Goal: Information Seeking & Learning: Learn about a topic

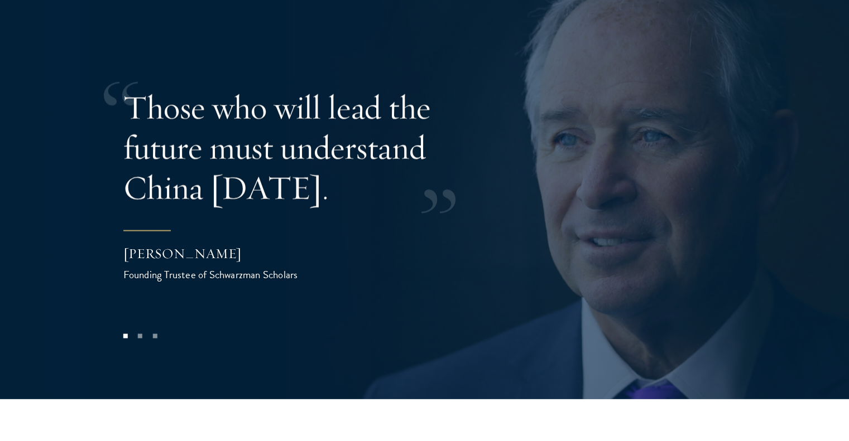
scroll to position [2234, 0]
click at [28, 154] on button at bounding box center [29, 169] width 37 height 31
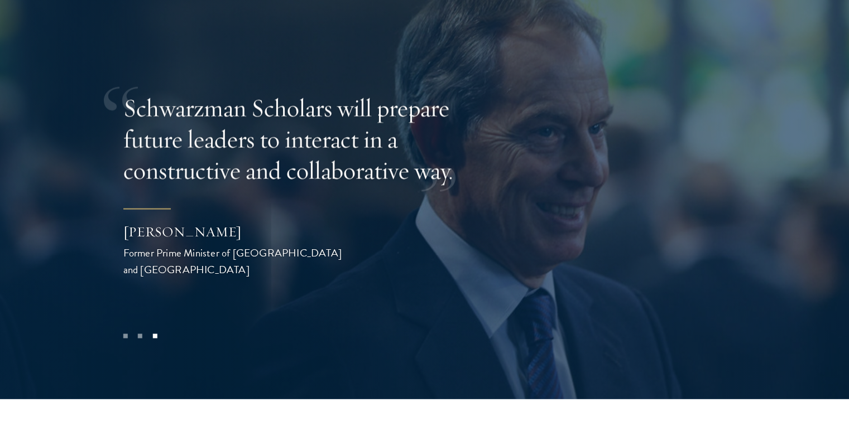
click at [28, 154] on button at bounding box center [29, 169] width 37 height 31
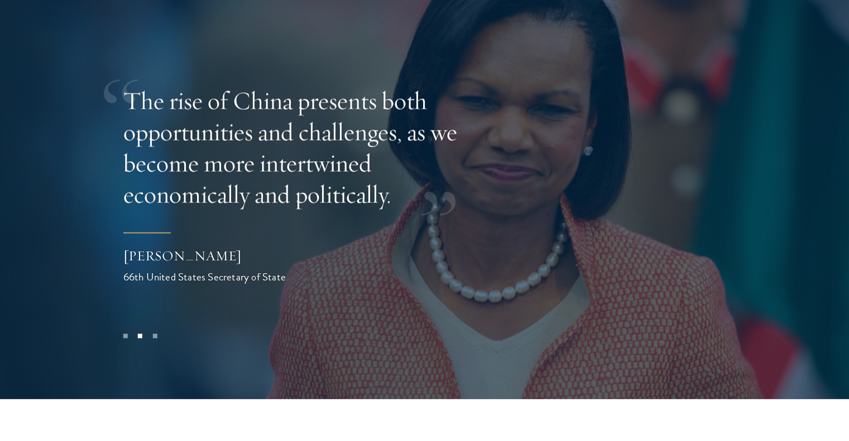
click at [28, 154] on button at bounding box center [29, 169] width 37 height 31
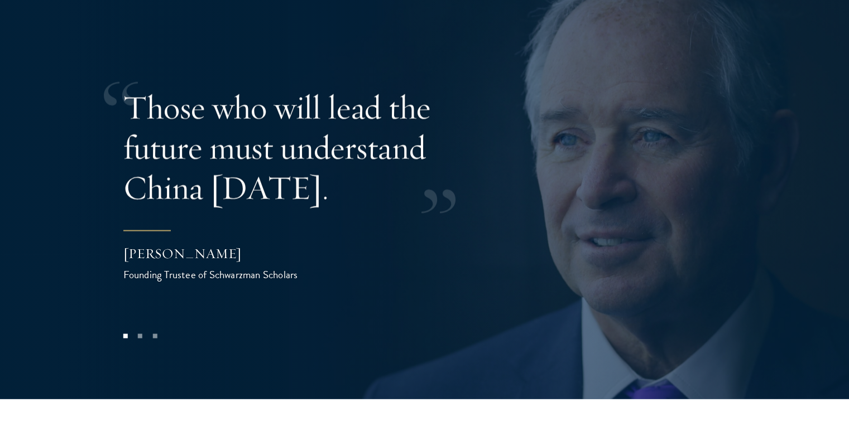
click at [28, 154] on button at bounding box center [29, 169] width 37 height 31
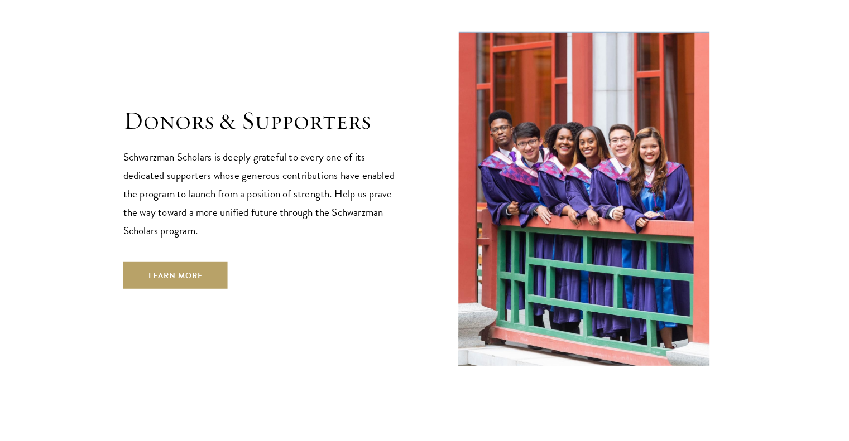
scroll to position [3180, 0]
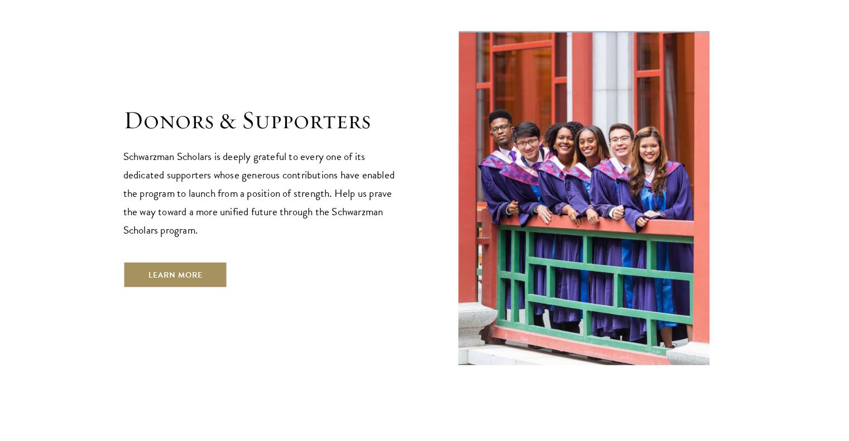
click at [147, 262] on link "Learn More" at bounding box center [175, 275] width 104 height 27
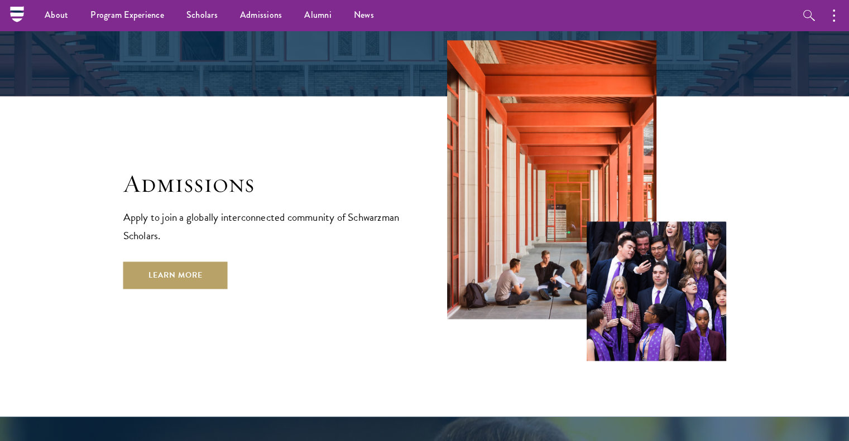
scroll to position [1788, 0]
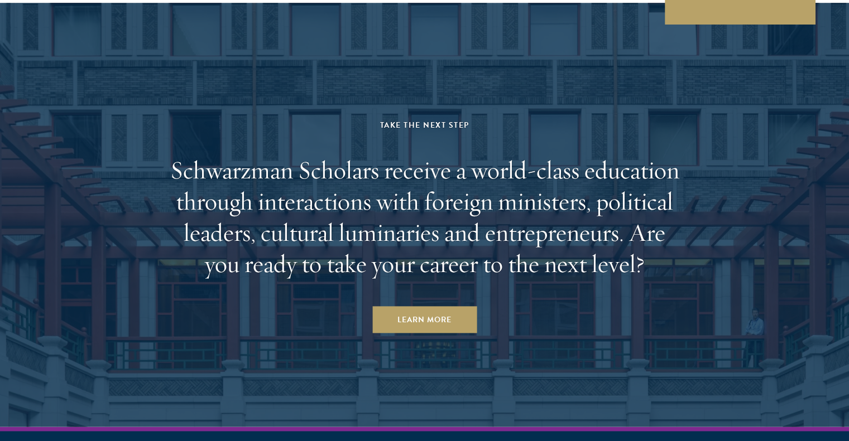
scroll to position [5753, 0]
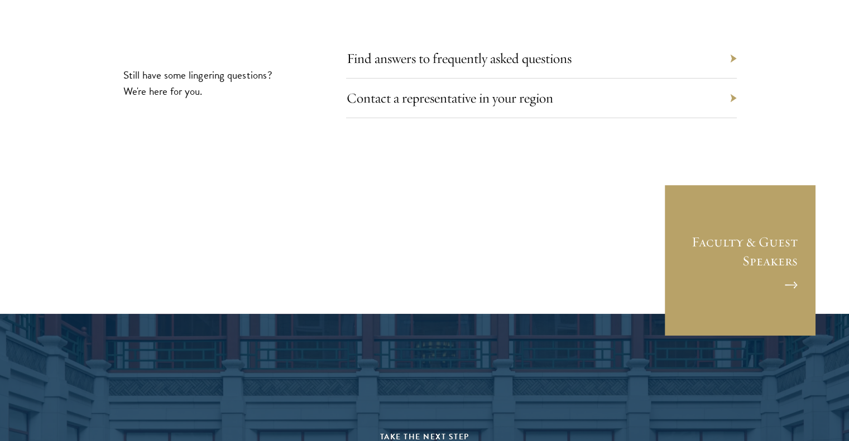
scroll to position [3776, 0]
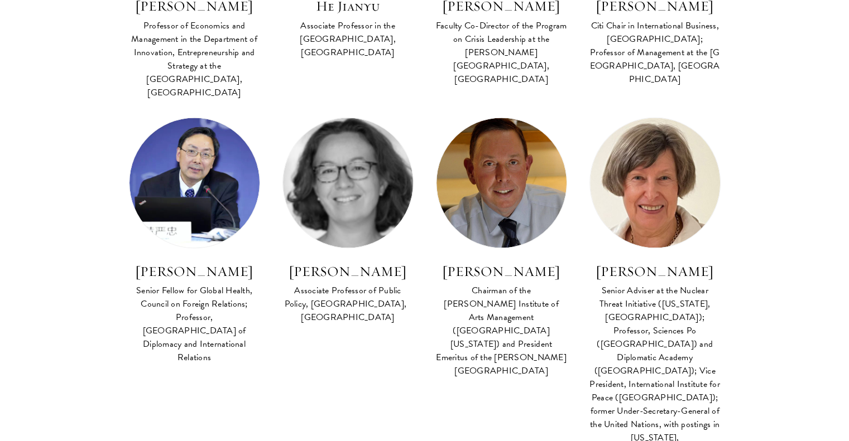
scroll to position [1568, 0]
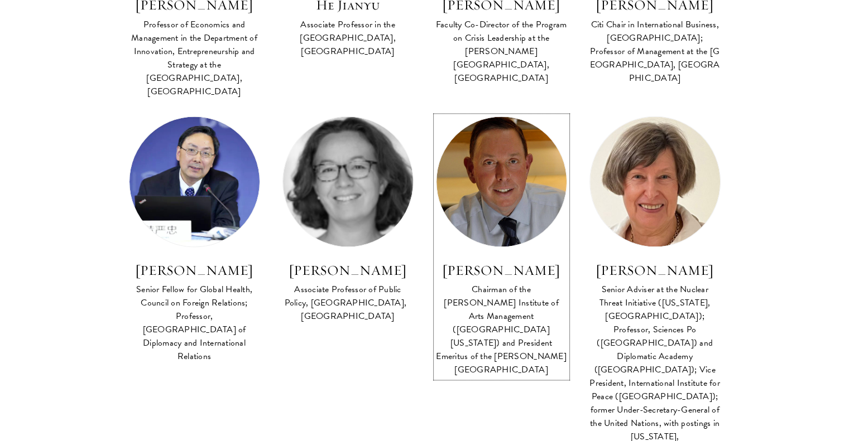
click at [448, 283] on div "Chairman of the [PERSON_NAME] Institute of Arts Management ([GEOGRAPHIC_DATA][U…" at bounding box center [501, 330] width 131 height 94
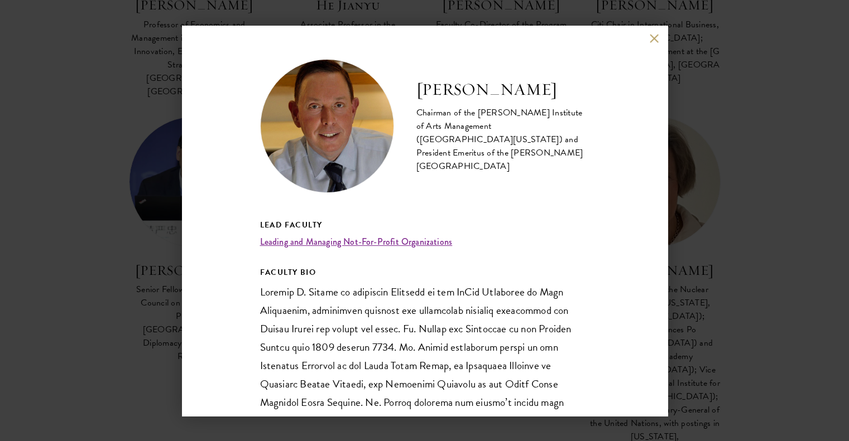
click at [652, 39] on button at bounding box center [654, 38] width 9 height 9
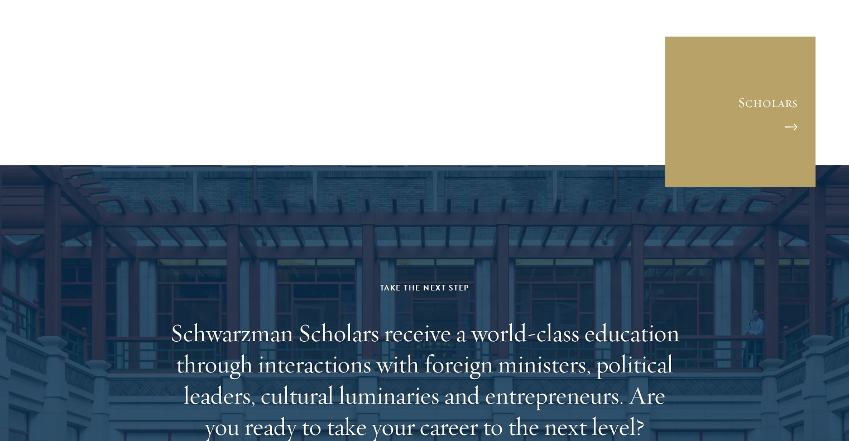
scroll to position [5631, 0]
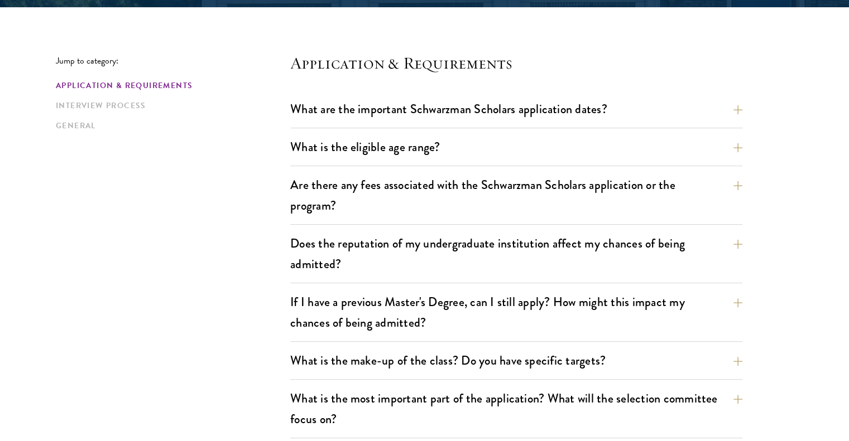
scroll to position [279, 0]
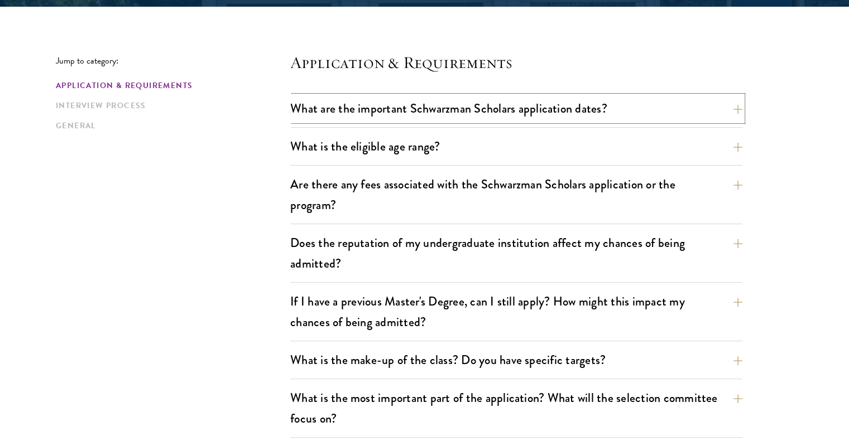
click at [415, 107] on button "What are the important Schwarzman Scholars application dates?" at bounding box center [516, 108] width 452 height 25
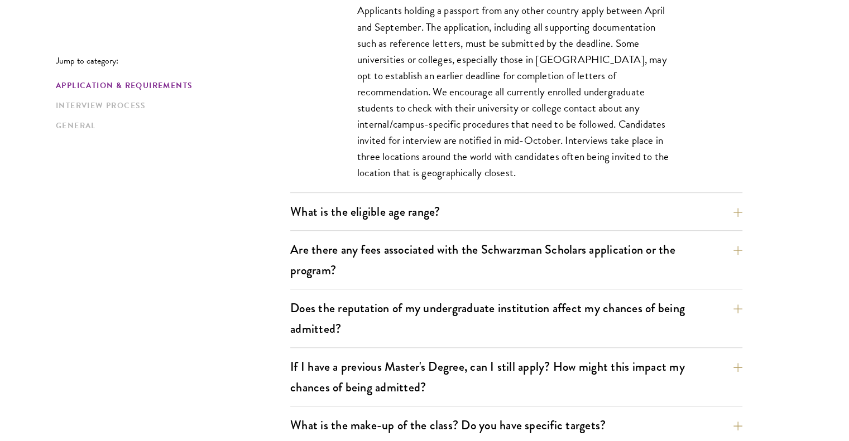
scroll to position [546, 0]
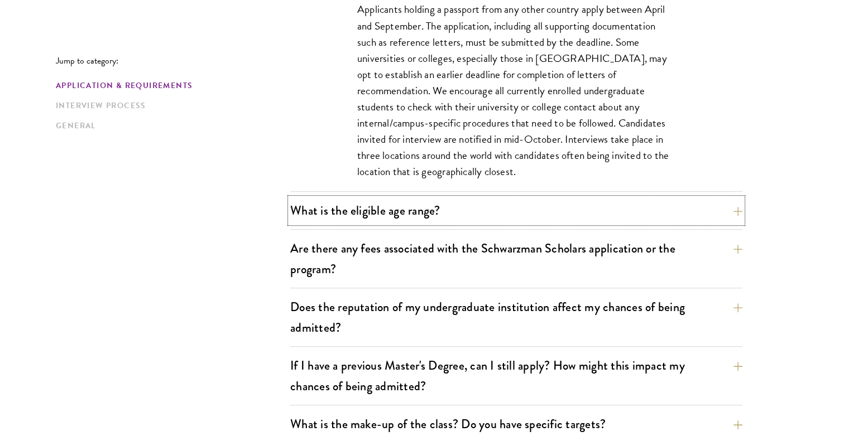
click at [372, 209] on button "What is the eligible age range?" at bounding box center [516, 210] width 452 height 25
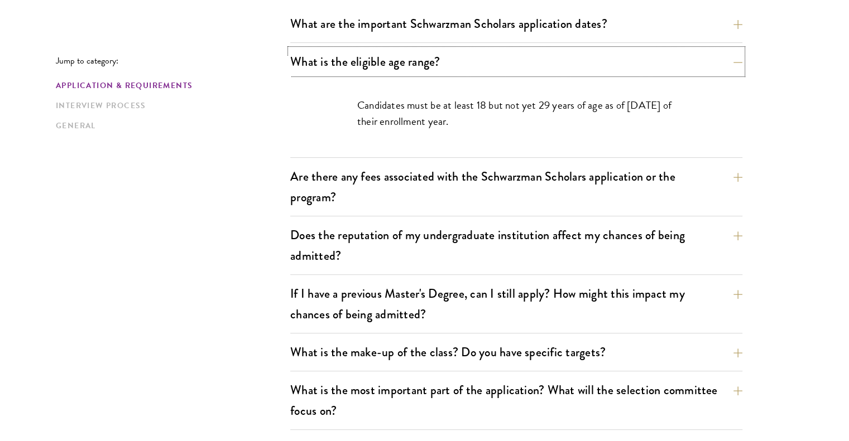
scroll to position [365, 0]
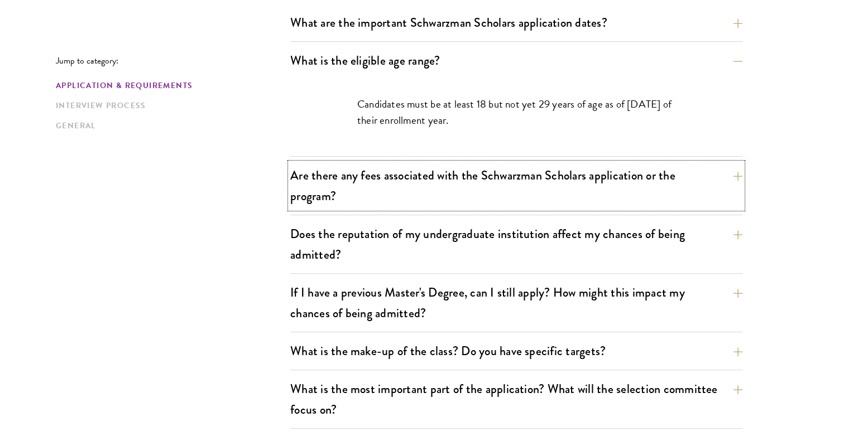
click at [386, 172] on button "Are there any fees associated with the Schwarzman Scholars application or the p…" at bounding box center [516, 186] width 452 height 46
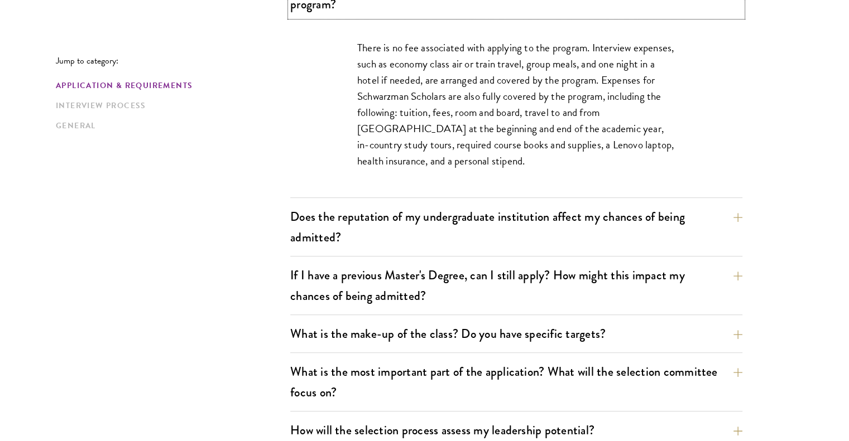
scroll to position [480, 0]
click at [410, 205] on button "Does the reputation of my undergraduate institution affect my chances of being …" at bounding box center [516, 227] width 452 height 46
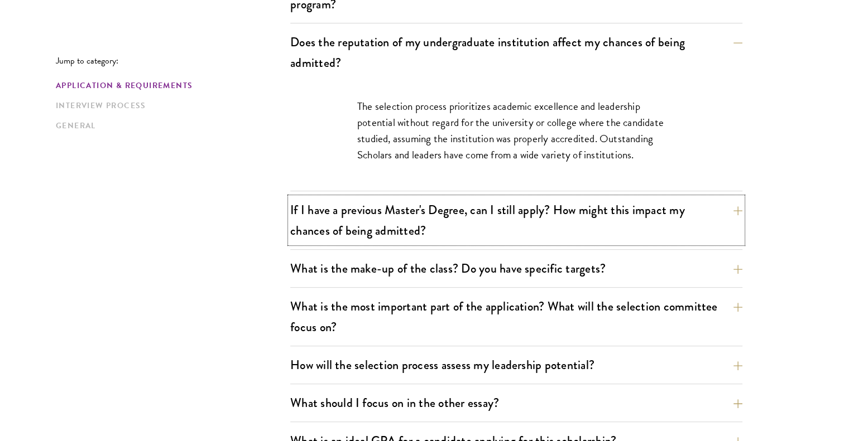
click at [364, 208] on button "If I have a previous Master's Degree, can I still apply? How might this impact …" at bounding box center [516, 221] width 452 height 46
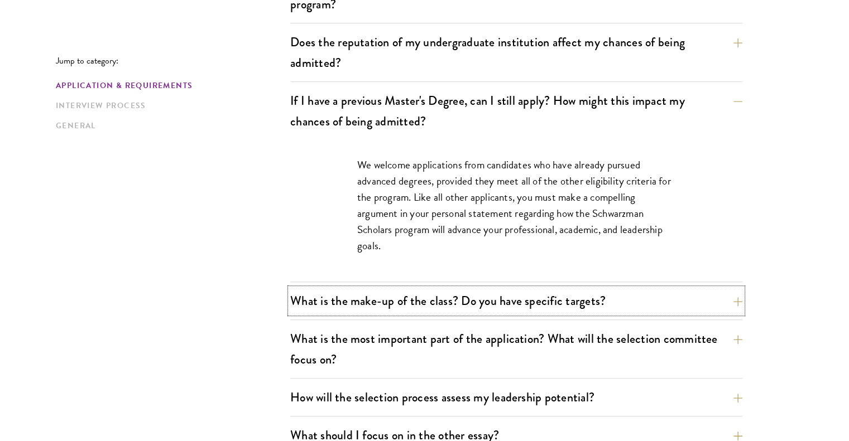
click at [445, 290] on button "What is the make-up of the class? Do you have specific targets?" at bounding box center [516, 300] width 452 height 25
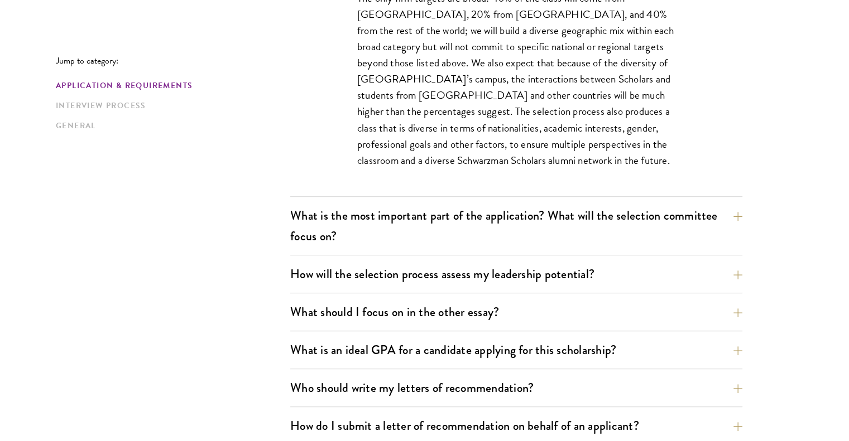
scroll to position [723, 0]
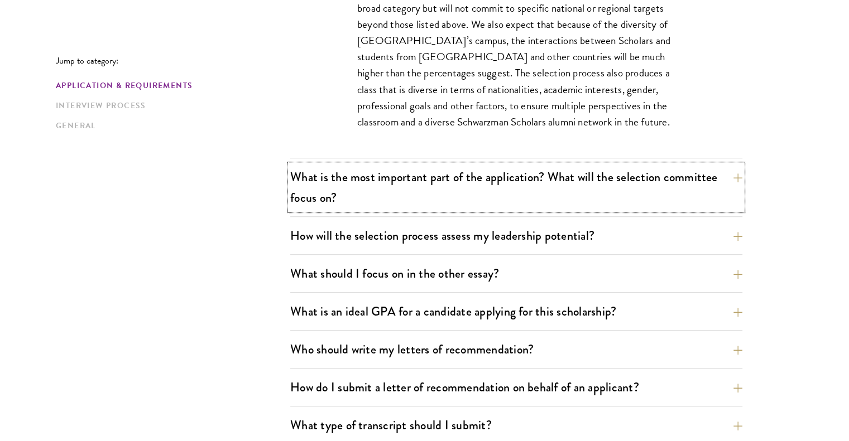
click at [514, 186] on button "What is the most important part of the application? What will the selection com…" at bounding box center [516, 188] width 452 height 46
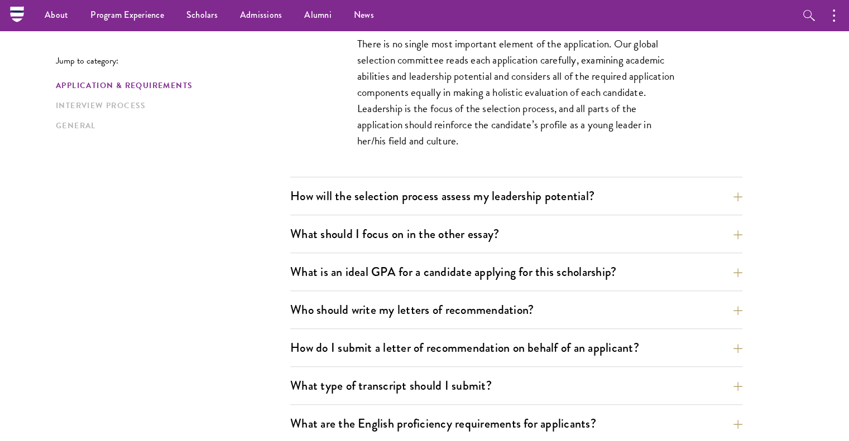
scroll to position [696, 0]
click at [477, 195] on button "How will the selection process assess my leadership potential?" at bounding box center [516, 197] width 452 height 25
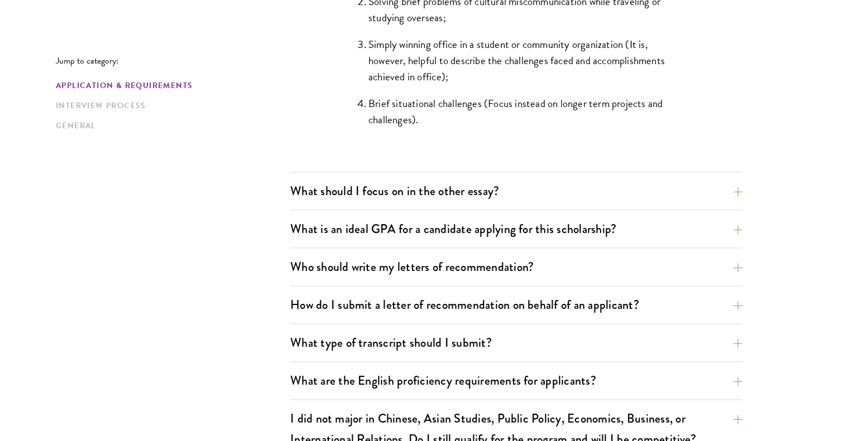
scroll to position [1187, 0]
click at [477, 191] on button "What should I focus on in the other essay?" at bounding box center [516, 190] width 452 height 25
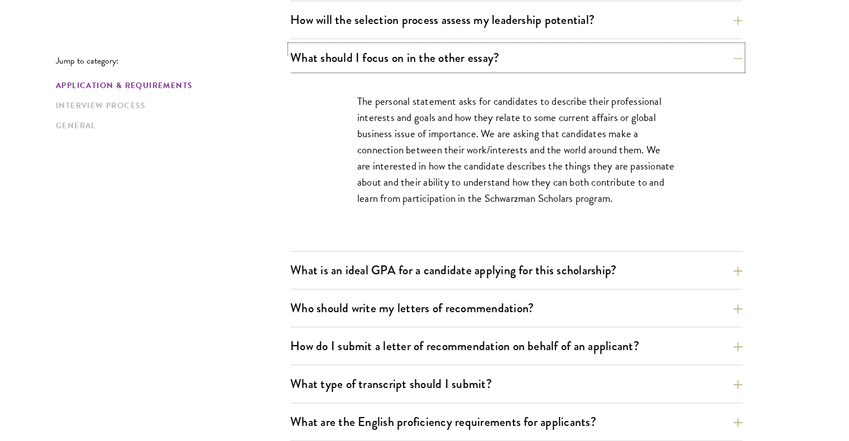
scroll to position [720, 0]
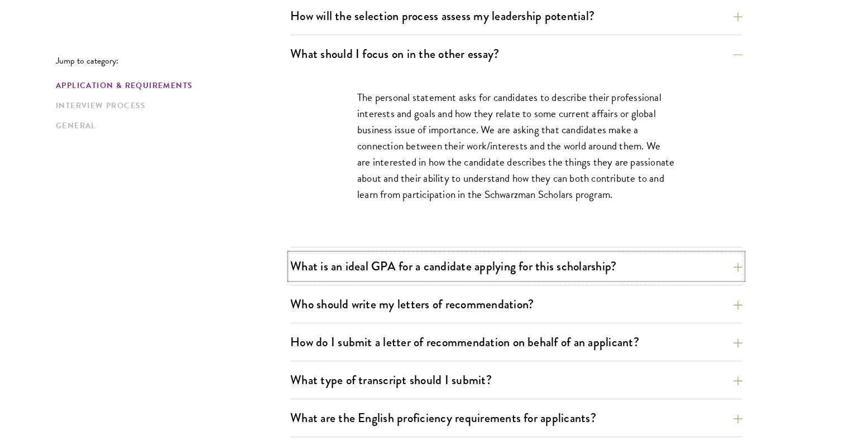
click at [499, 254] on button "What is an ideal GPA for a candidate applying for this scholarship?" at bounding box center [516, 266] width 452 height 25
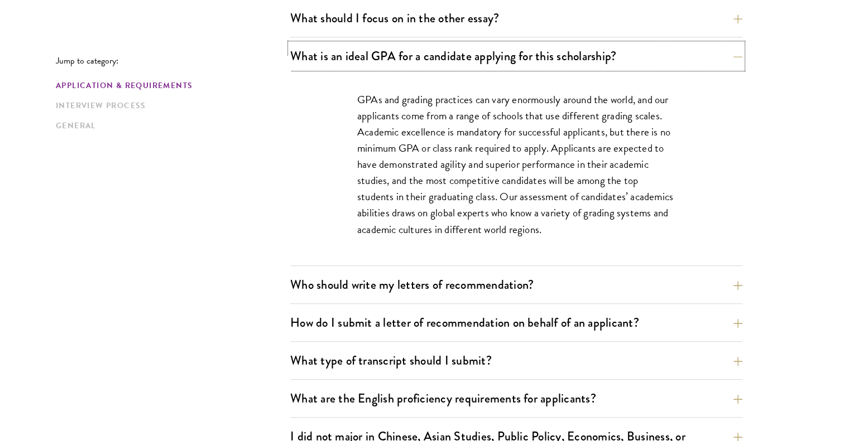
scroll to position [763, 0]
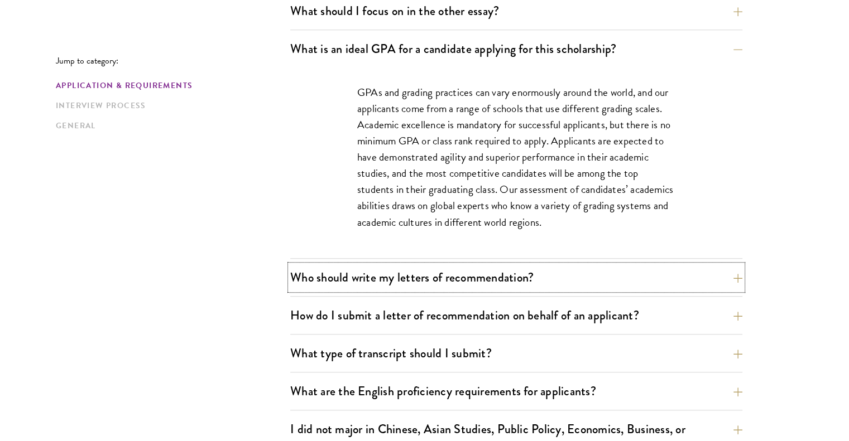
click at [494, 278] on button "Who should write my letters of recommendation?" at bounding box center [516, 277] width 452 height 25
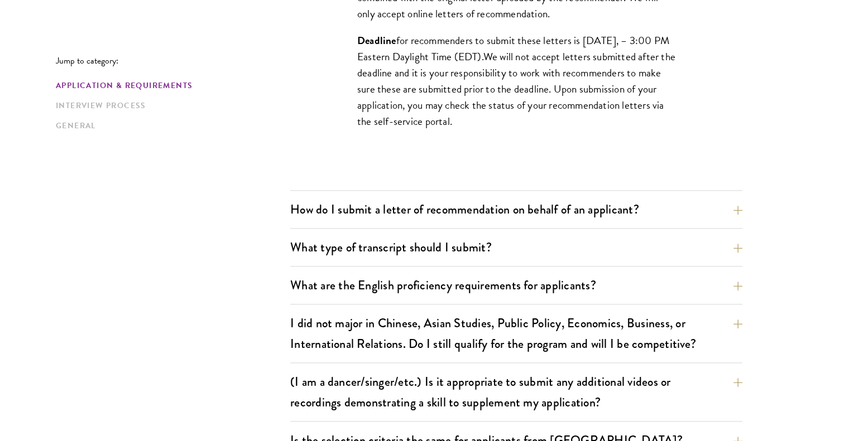
scroll to position [1199, 0]
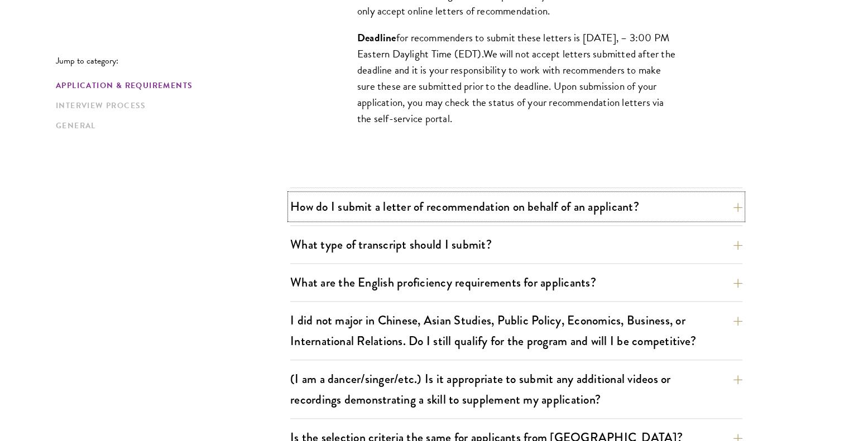
click at [534, 212] on button "How do I submit a letter of recommendation on behalf of an applicant?" at bounding box center [516, 206] width 452 height 25
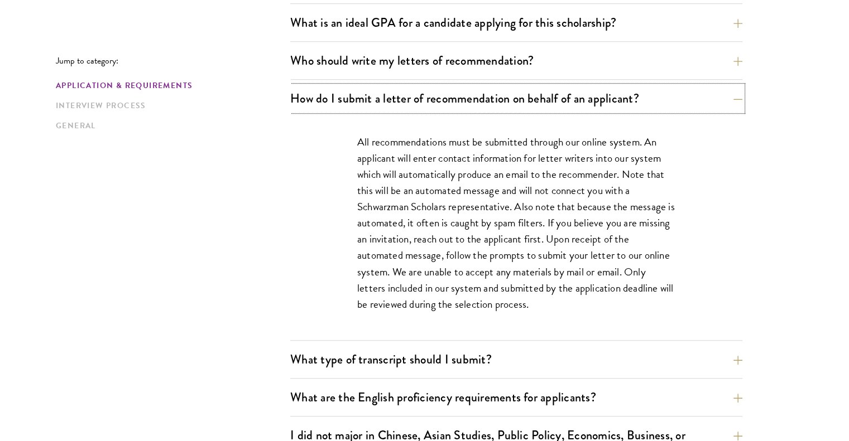
scroll to position [879, 0]
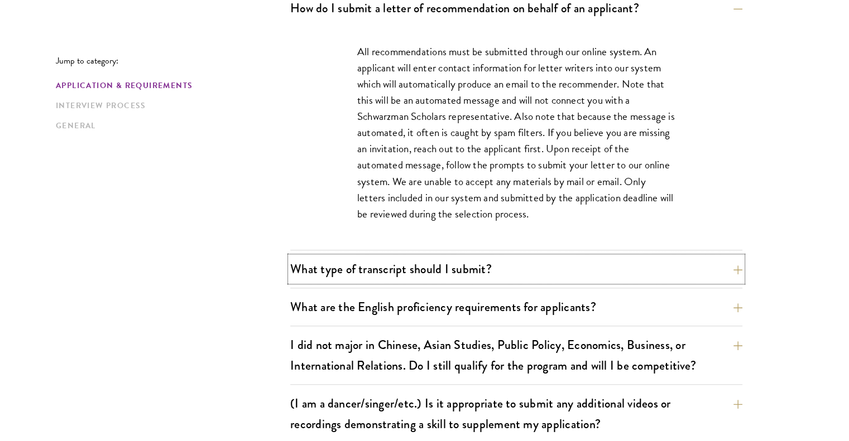
click at [555, 270] on button "What type of transcript should I submit?" at bounding box center [516, 269] width 452 height 25
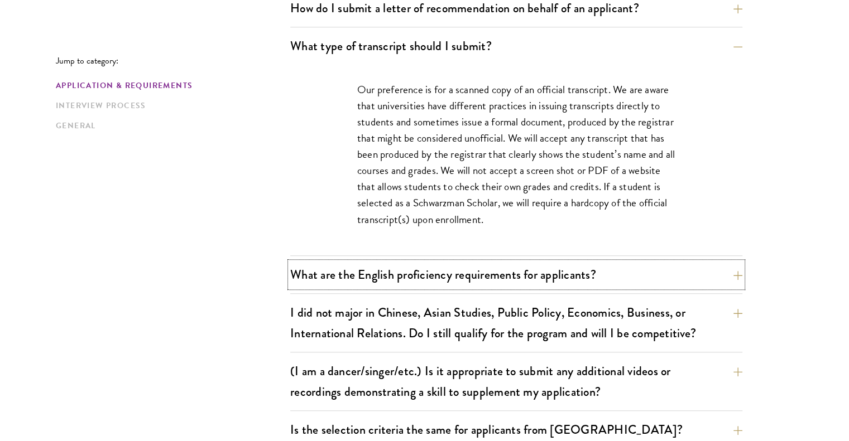
click at [555, 270] on button "What are the English proficiency requirements for applicants?" at bounding box center [516, 274] width 452 height 25
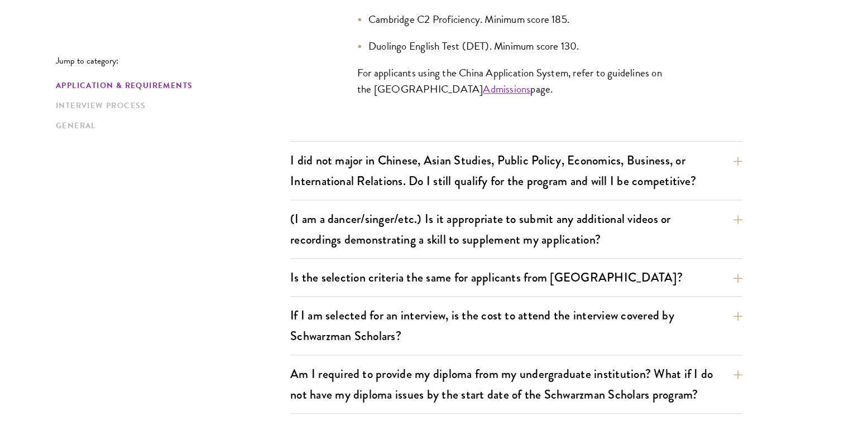
scroll to position [1250, 0]
click at [567, 167] on button "I did not major in Chinese, Asian Studies, Public Policy, Economics, Business, …" at bounding box center [516, 171] width 452 height 46
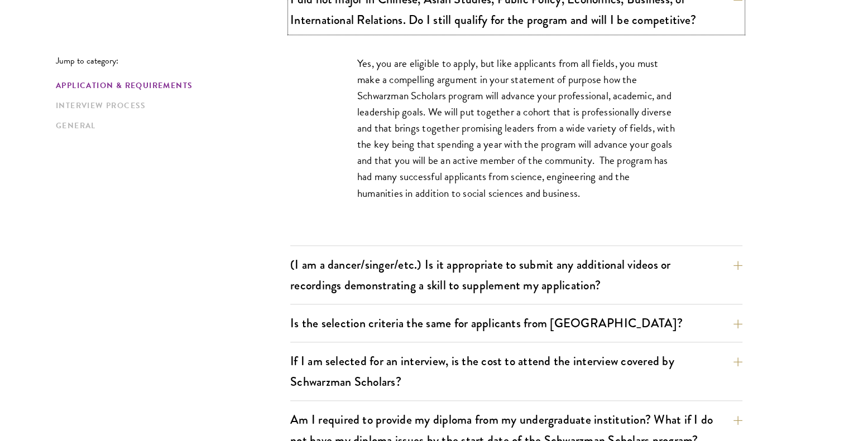
scroll to position [1008, 0]
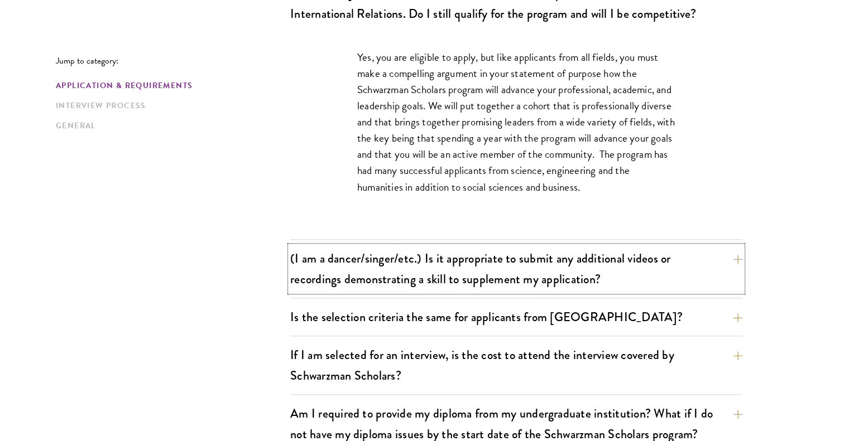
click at [528, 268] on button "(I am a dancer/singer/etc.) Is it appropriate to submit any additional videos o…" at bounding box center [516, 269] width 452 height 46
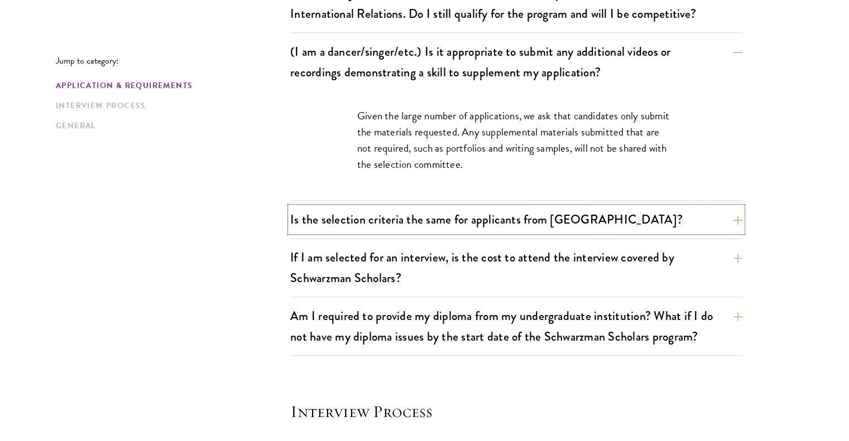
click at [538, 225] on button "Is the selection criteria the same for applicants from China?" at bounding box center [516, 219] width 452 height 25
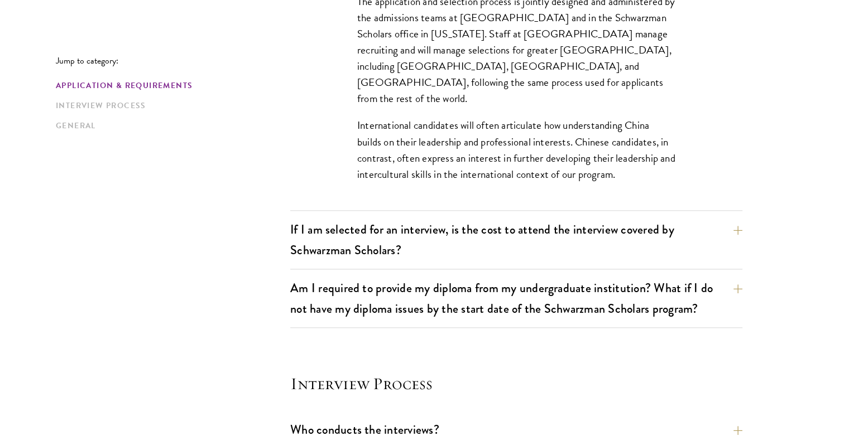
scroll to position [1167, 0]
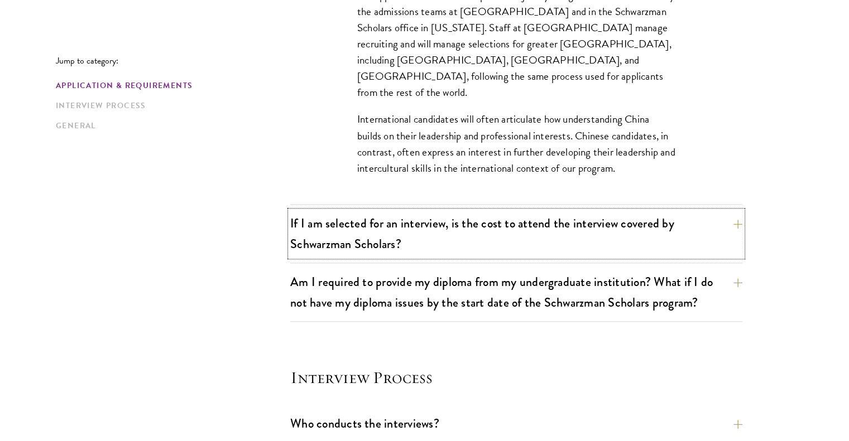
click at [538, 225] on button "If I am selected for an interview, is the cost to attend the interview covered …" at bounding box center [516, 234] width 452 height 46
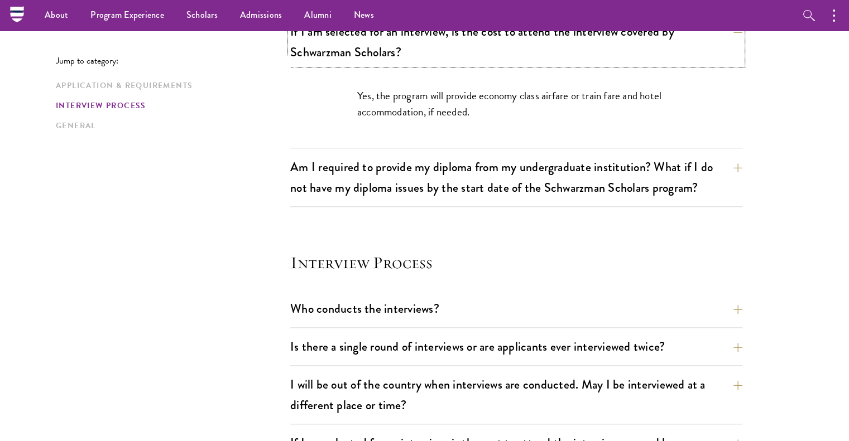
scroll to position [1125, 0]
click at [570, 172] on button "Am I required to provide my diploma from my undergraduate institution? What if …" at bounding box center [516, 178] width 452 height 46
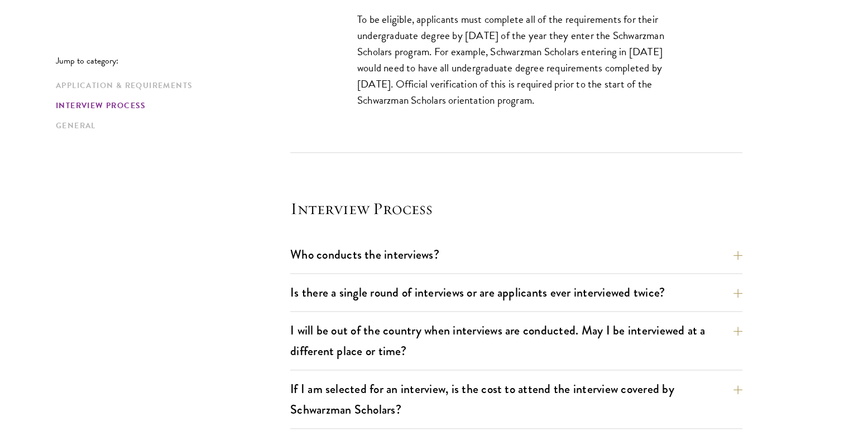
scroll to position [1325, 0]
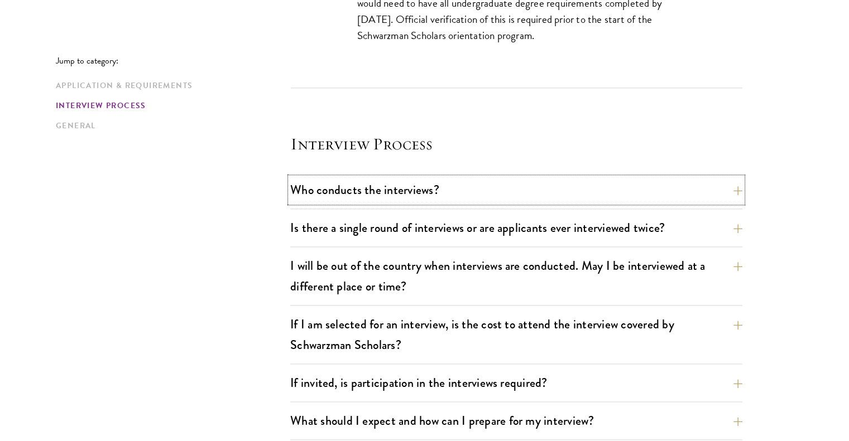
click at [580, 182] on button "Who conducts the interviews?" at bounding box center [516, 189] width 452 height 25
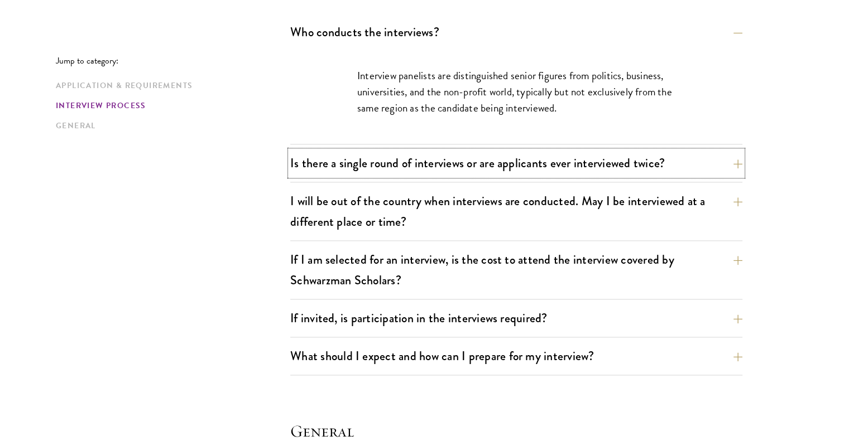
click at [603, 153] on button "Is there a single round of interviews or are applicants ever interviewed twice?" at bounding box center [516, 163] width 452 height 25
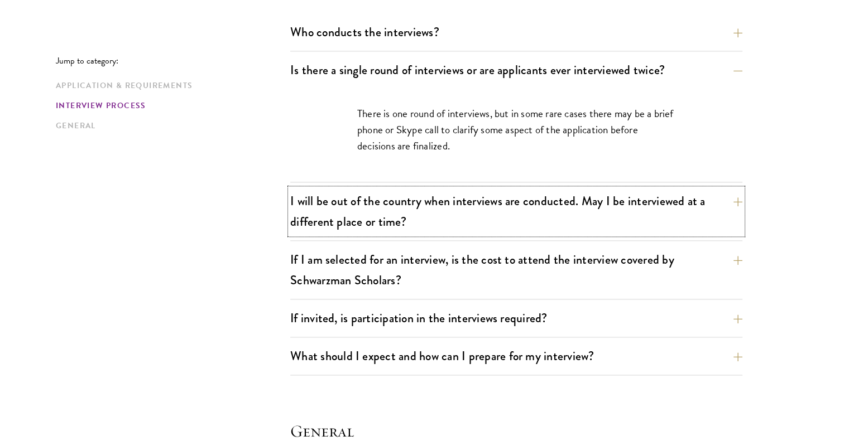
click at [513, 215] on button "I will be out of the country when interviews are conducted. May I be interviewe…" at bounding box center [516, 212] width 452 height 46
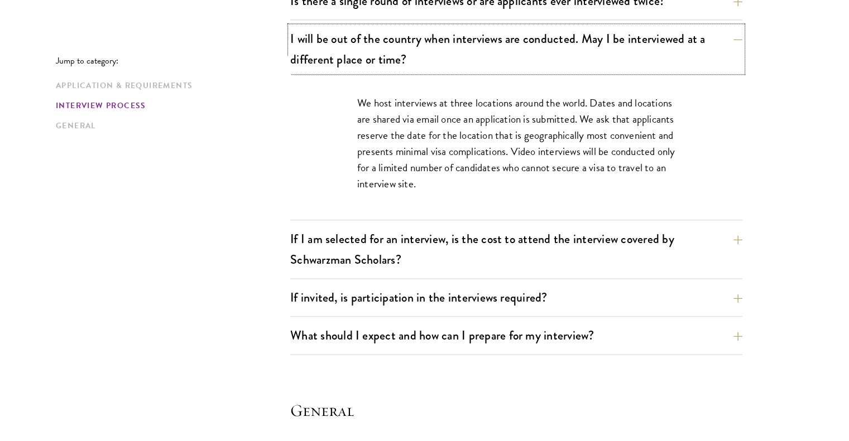
scroll to position [1394, 0]
click at [503, 233] on button "If I am selected for an interview, is the cost to attend the interview covered …" at bounding box center [516, 249] width 452 height 46
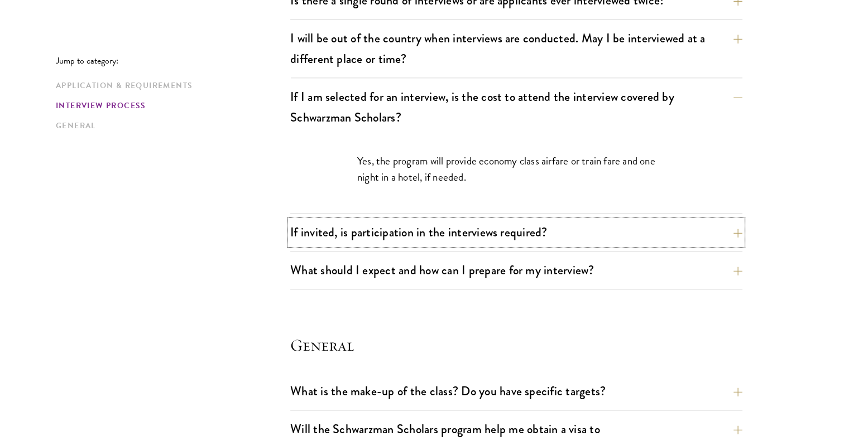
click at [503, 233] on button "If invited, is participation in the interviews required?" at bounding box center [516, 232] width 452 height 25
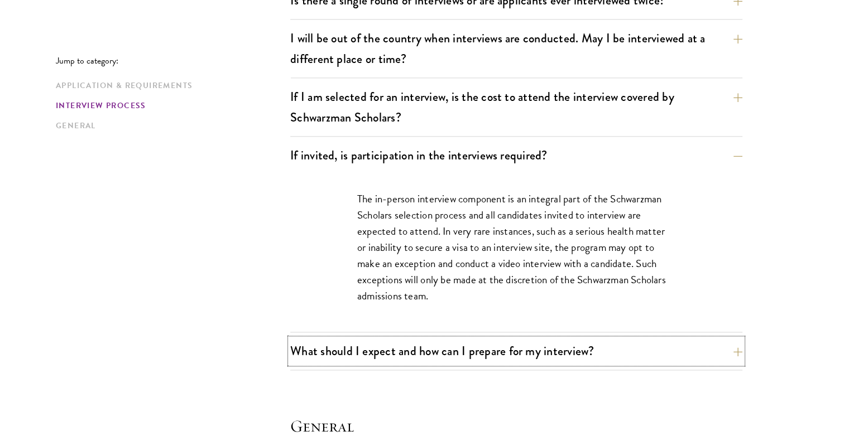
click at [449, 349] on button "What should I expect and how can I prepare for my interview?" at bounding box center [516, 351] width 452 height 25
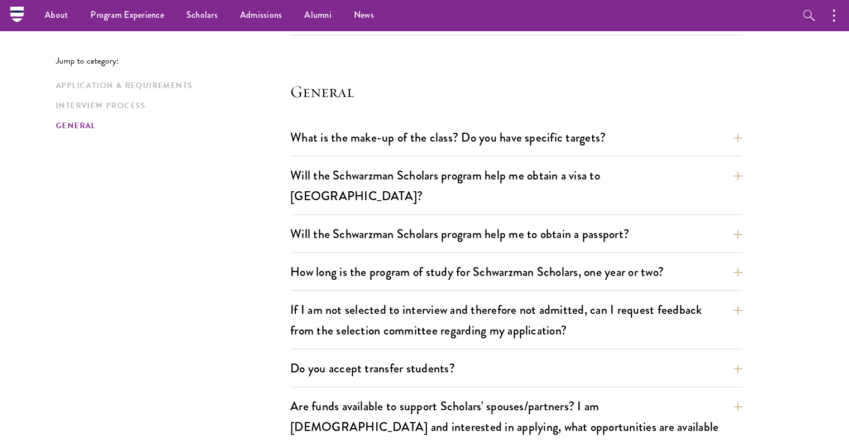
scroll to position [2283, 0]
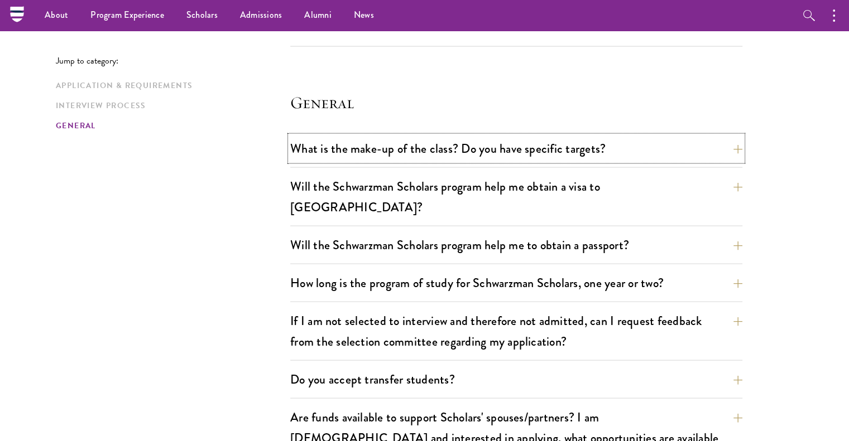
click at [490, 140] on button "What is the make-up of the class? Do you have specific targets?" at bounding box center [516, 148] width 452 height 25
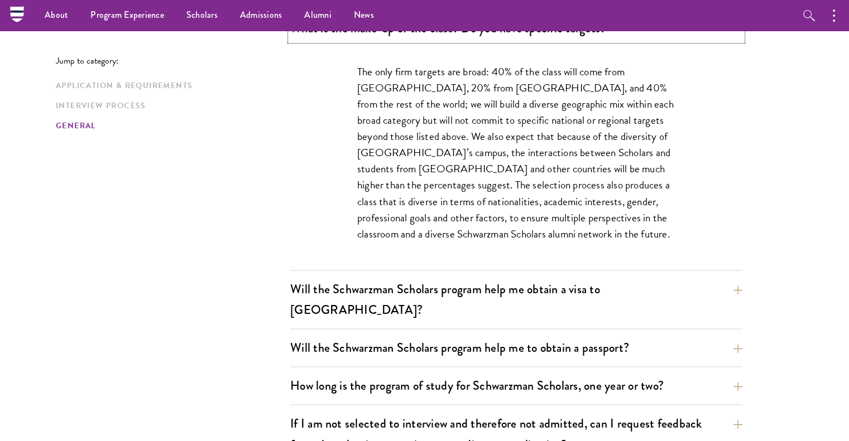
scroll to position [1672, 0]
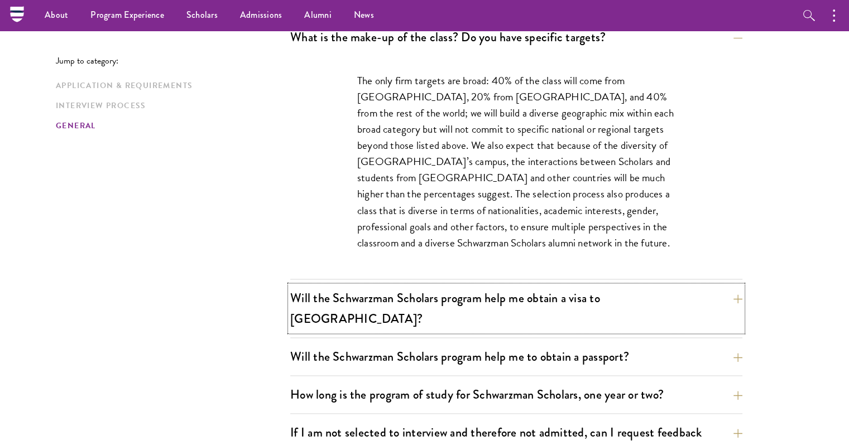
click at [497, 292] on button "Will the Schwarzman Scholars program help me obtain a visa to China?" at bounding box center [516, 309] width 452 height 46
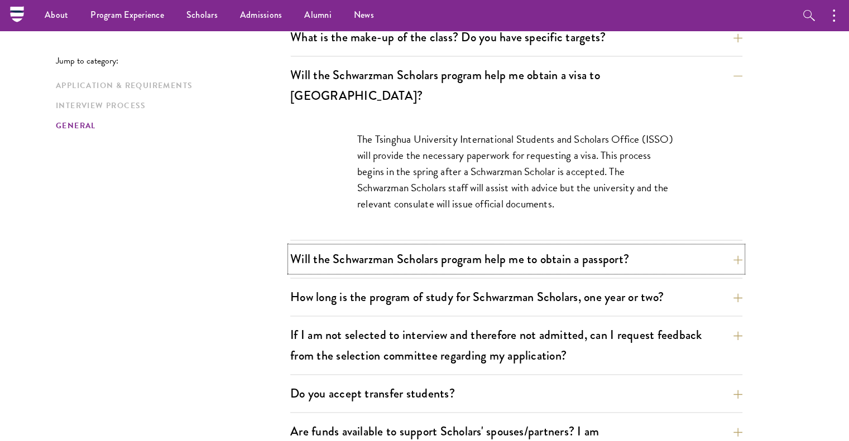
click at [522, 247] on button "Will the Schwarzman Scholars program help me to obtain a passport?" at bounding box center [516, 259] width 452 height 25
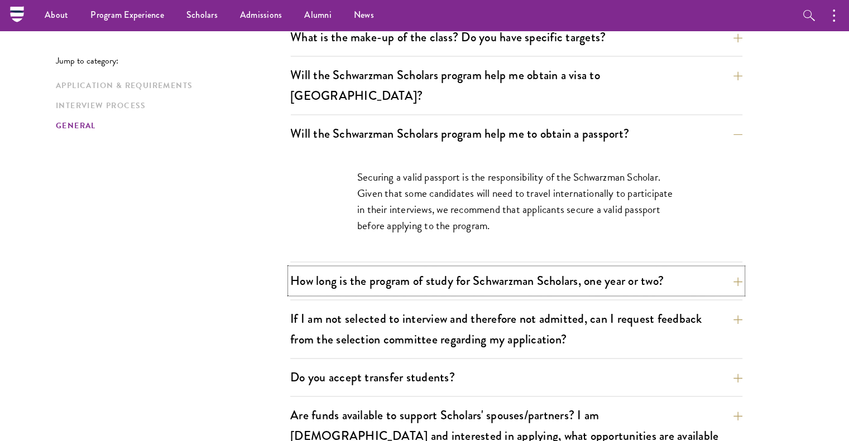
click at [538, 268] on button "How long is the program of study for Schwarzman Scholars, one year or two?" at bounding box center [516, 280] width 452 height 25
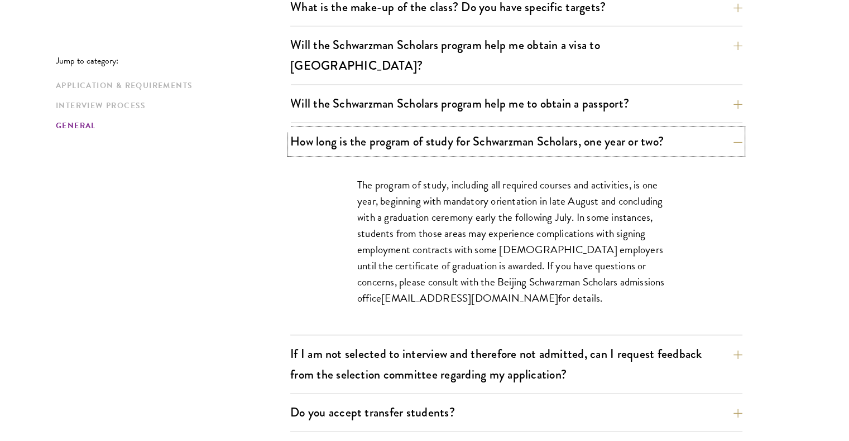
scroll to position [1705, 0]
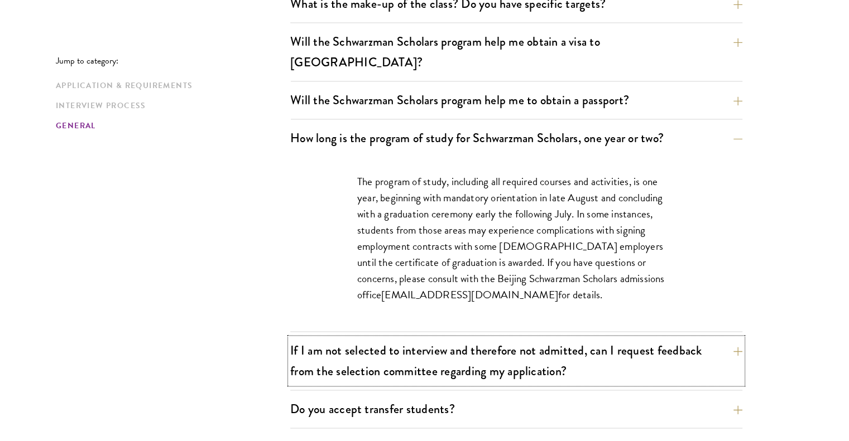
click at [513, 338] on button "If I am not selected to interview and therefore not admitted, can I request fee…" at bounding box center [516, 361] width 452 height 46
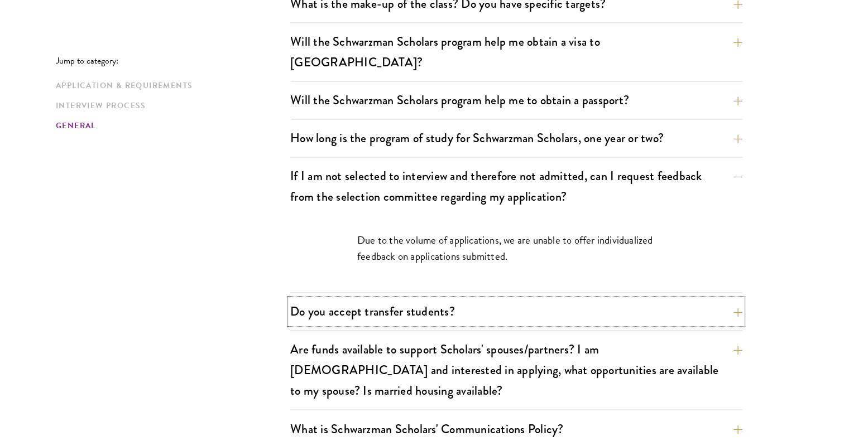
click at [526, 299] on button "Do you accept transfer students?" at bounding box center [516, 311] width 452 height 25
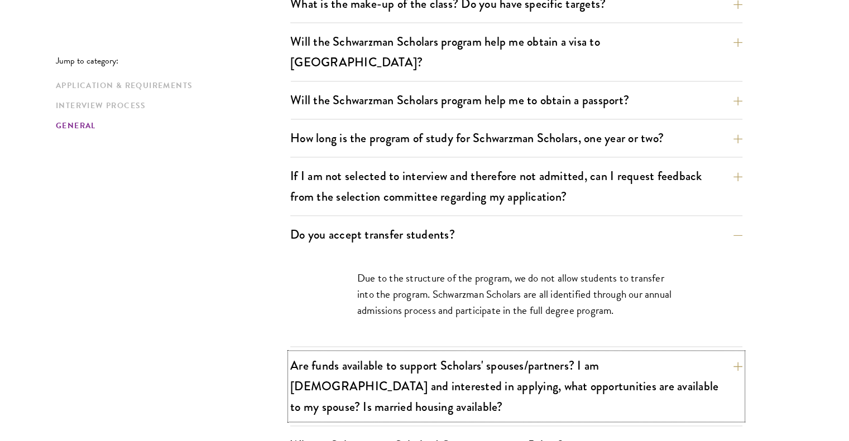
click at [494, 353] on button "Are funds available to support Scholars' spouses/partners? I am married and int…" at bounding box center [516, 386] width 452 height 66
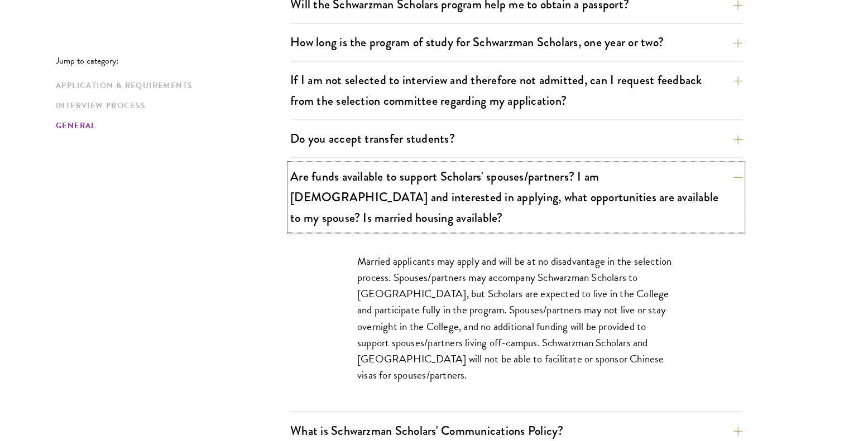
scroll to position [1819, 0]
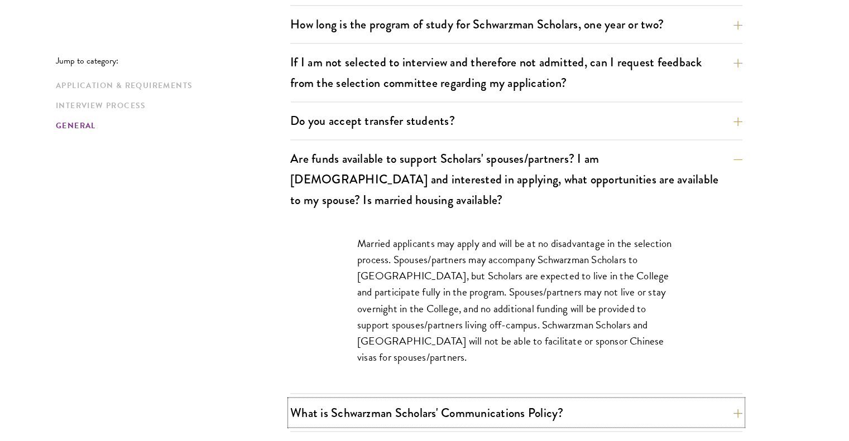
click at [493, 400] on button "What is Schwarzman Scholars' Communications Policy?" at bounding box center [516, 412] width 452 height 25
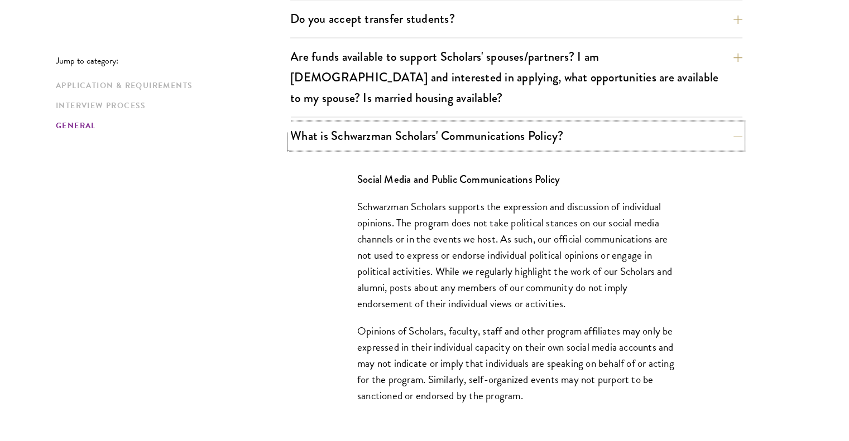
scroll to position [1923, 0]
